Goal: Transaction & Acquisition: Purchase product/service

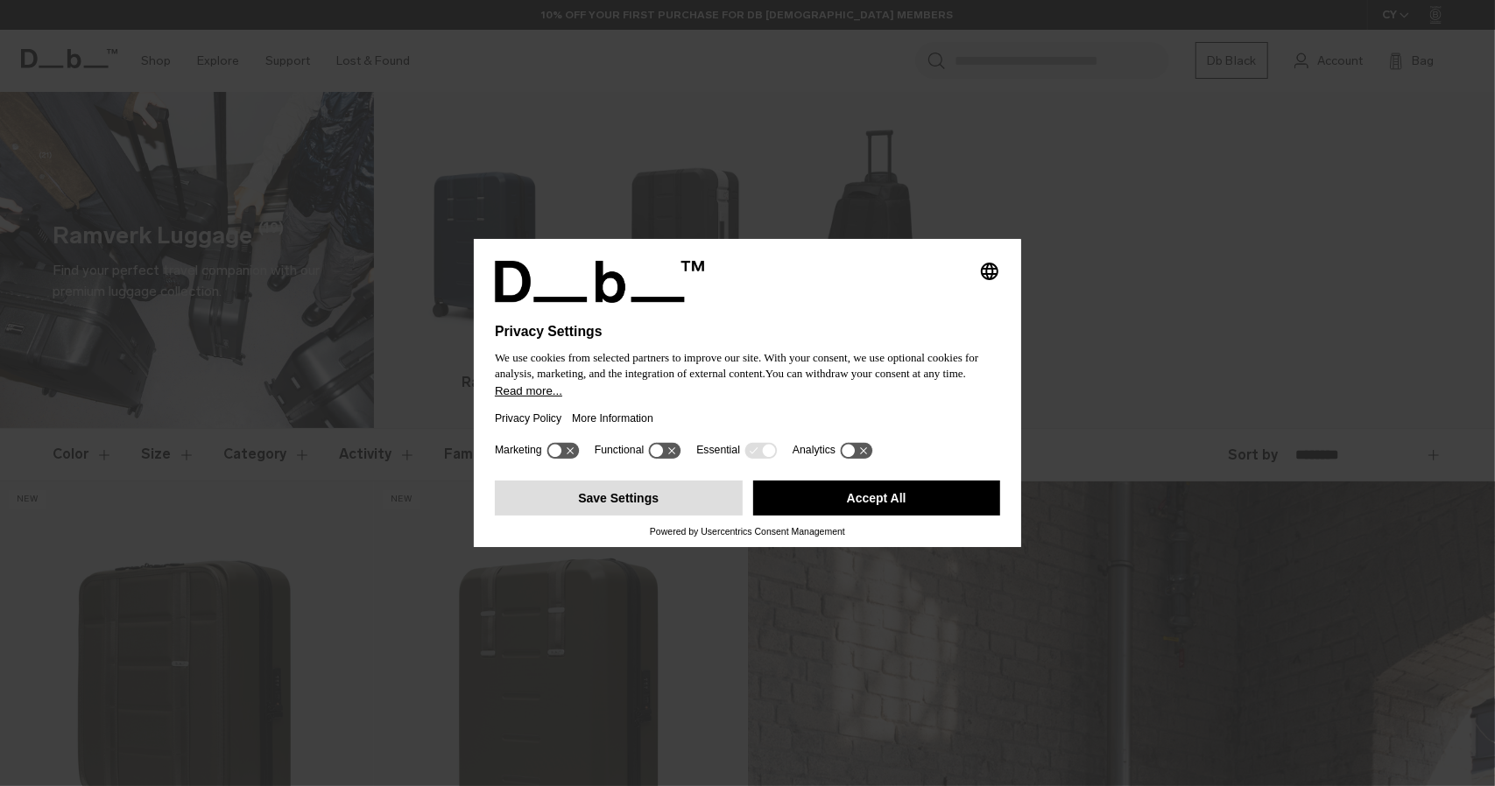
click at [646, 506] on button "Save Settings" at bounding box center [619, 498] width 248 height 35
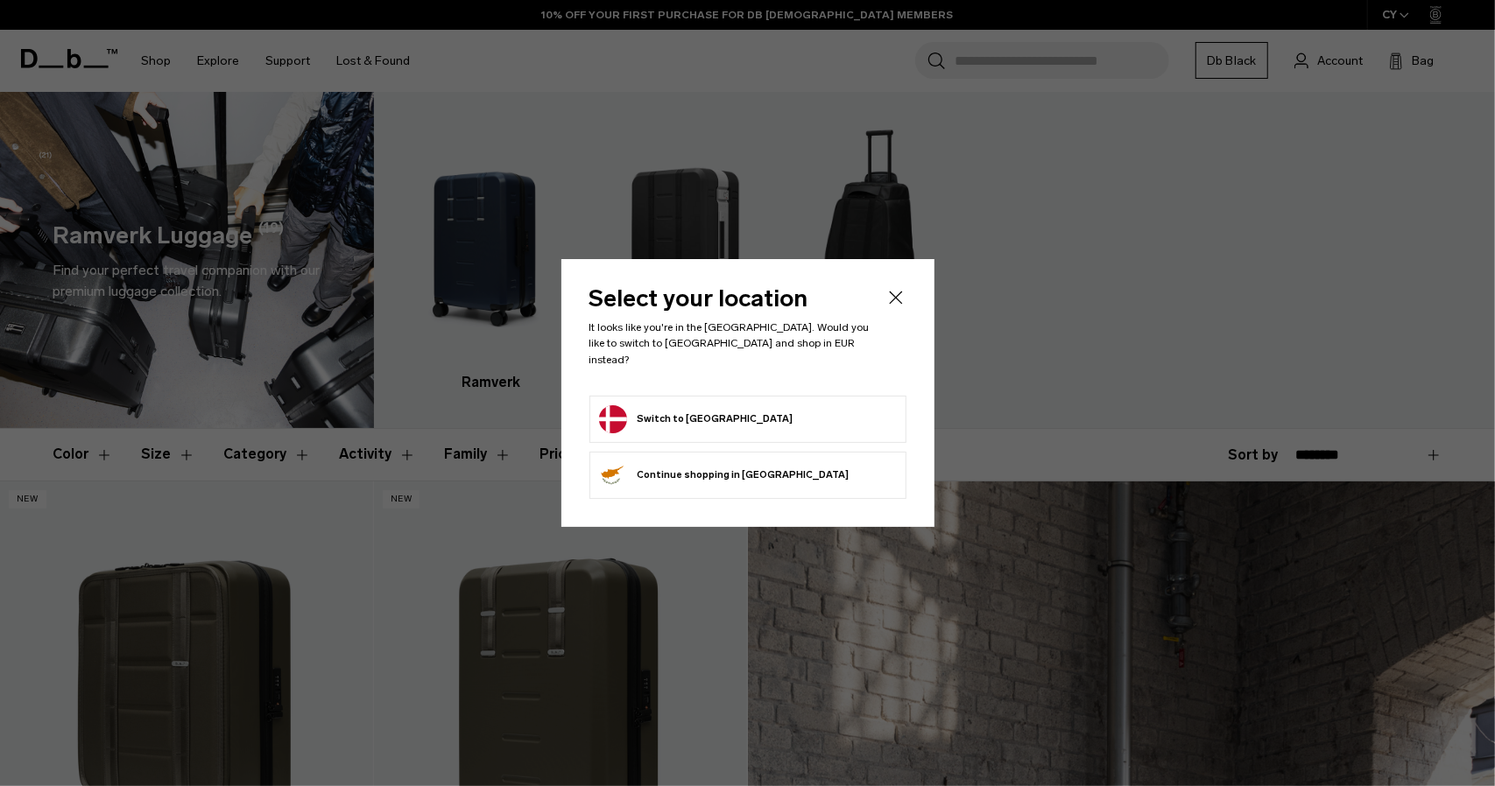
click at [652, 412] on button "Switch to [GEOGRAPHIC_DATA]" at bounding box center [696, 420] width 194 height 28
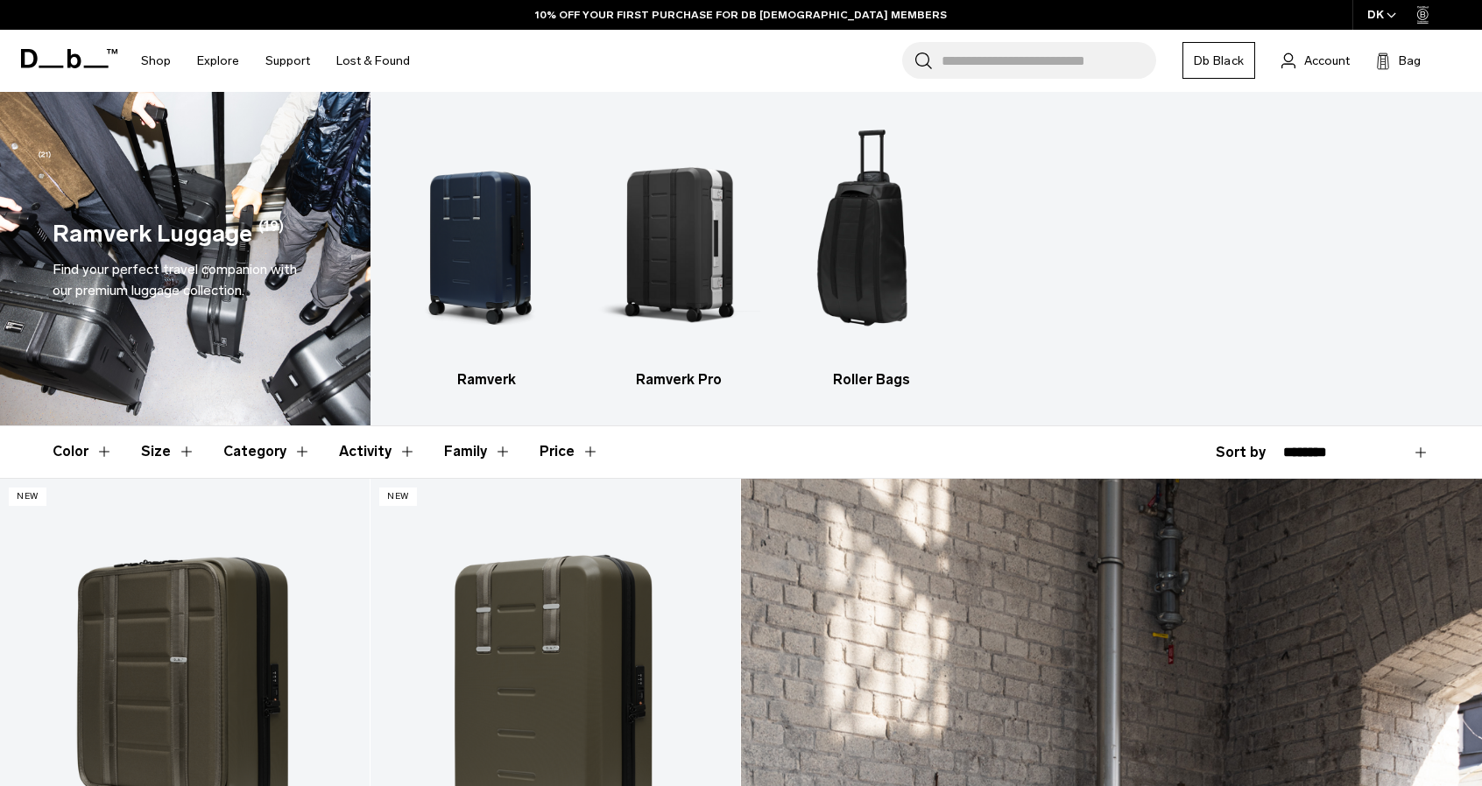
click at [14, 449] on div "Color Size Category Activity Family Price Close" at bounding box center [741, 452] width 1482 height 51
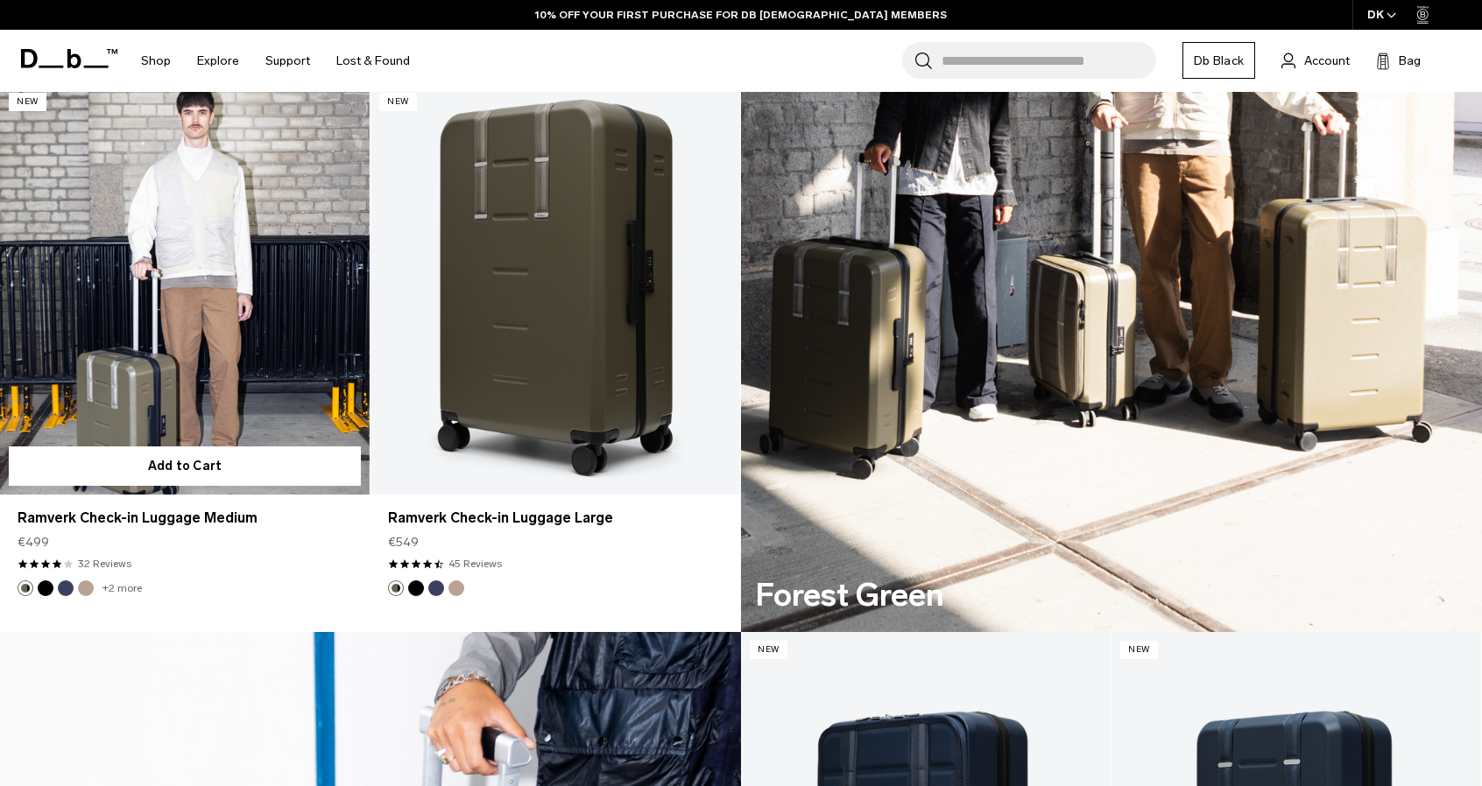
scroll to position [963, 0]
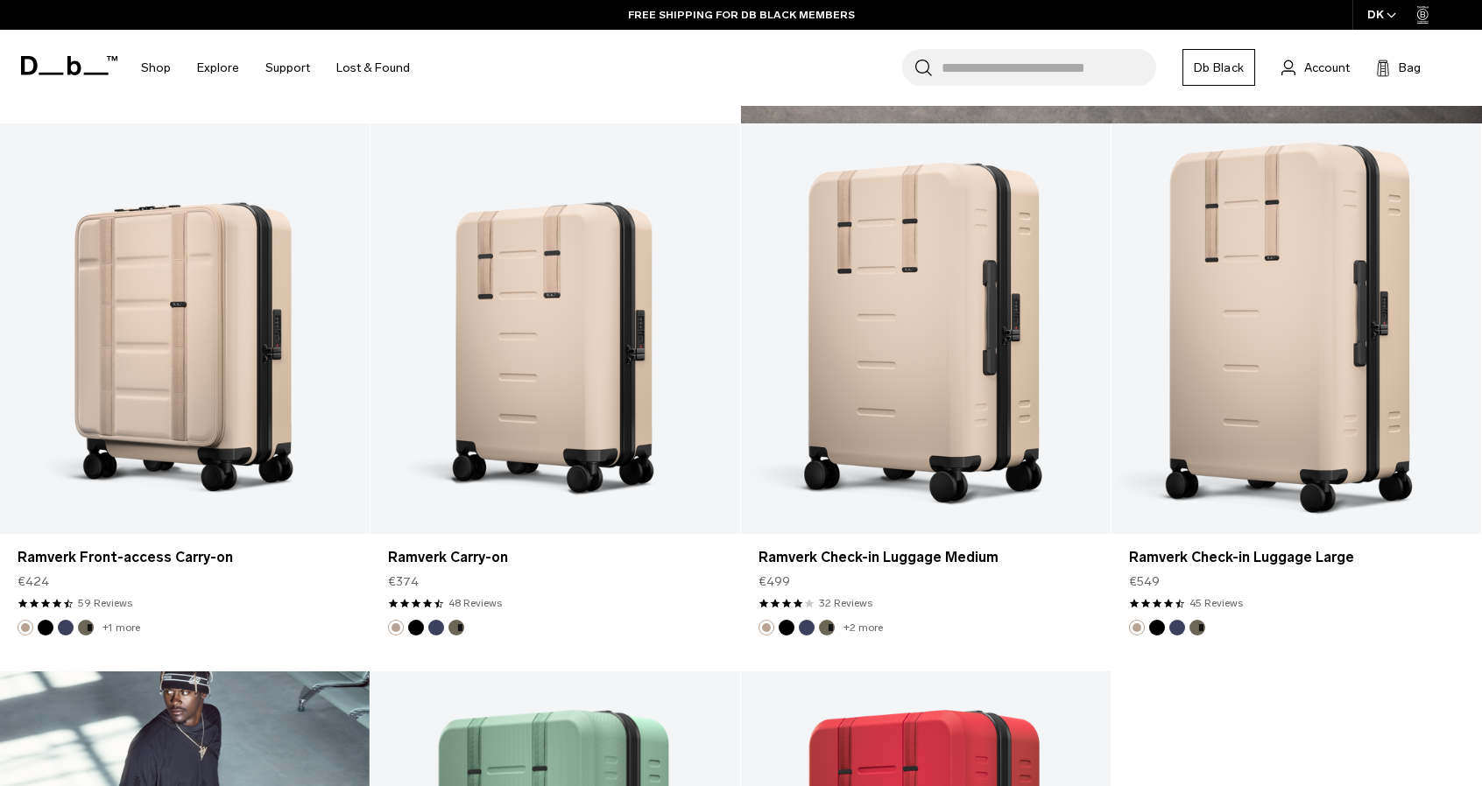
scroll to position [3678, 0]
